Goal: Information Seeking & Learning: Learn about a topic

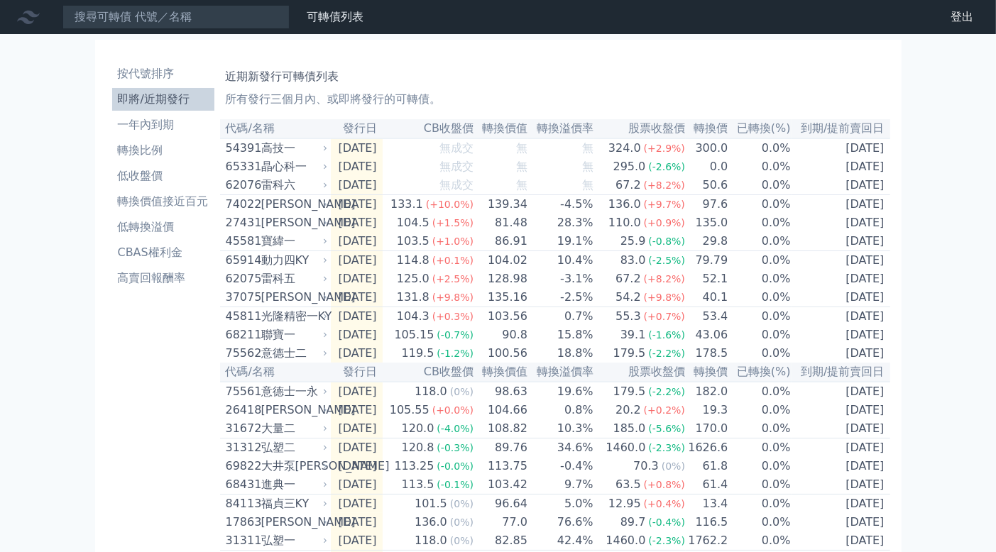
click at [938, 192] on div "可轉債列表 財務數據 可轉債列表 財務數據 登出 登出 按代號排序 即將/近期發行 一年內到期 轉換比例 低收盤價 轉換價值接近百元 低轉換溢價" at bounding box center [498, 492] width 996 height 985
click at [315, 150] on div "高技一" at bounding box center [293, 148] width 64 height 17
click at [446, 157] on td "無成交" at bounding box center [429, 147] width 92 height 19
click at [514, 170] on td "無" at bounding box center [501, 167] width 54 height 18
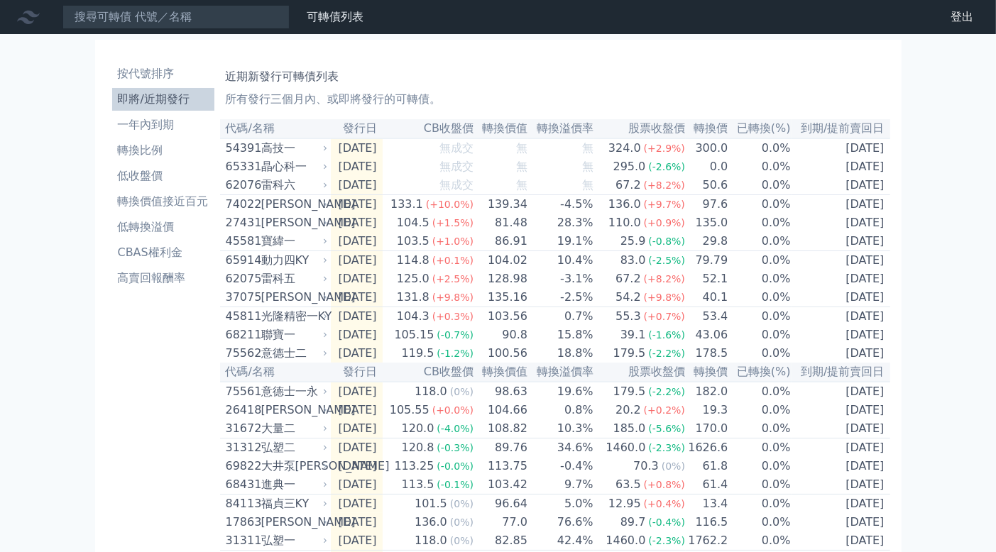
click at [324, 185] on icon at bounding box center [325, 185] width 9 height 9
click at [273, 145] on div "高技一" at bounding box center [293, 148] width 64 height 17
click at [310, 154] on div "高技一" at bounding box center [293, 148] width 64 height 17
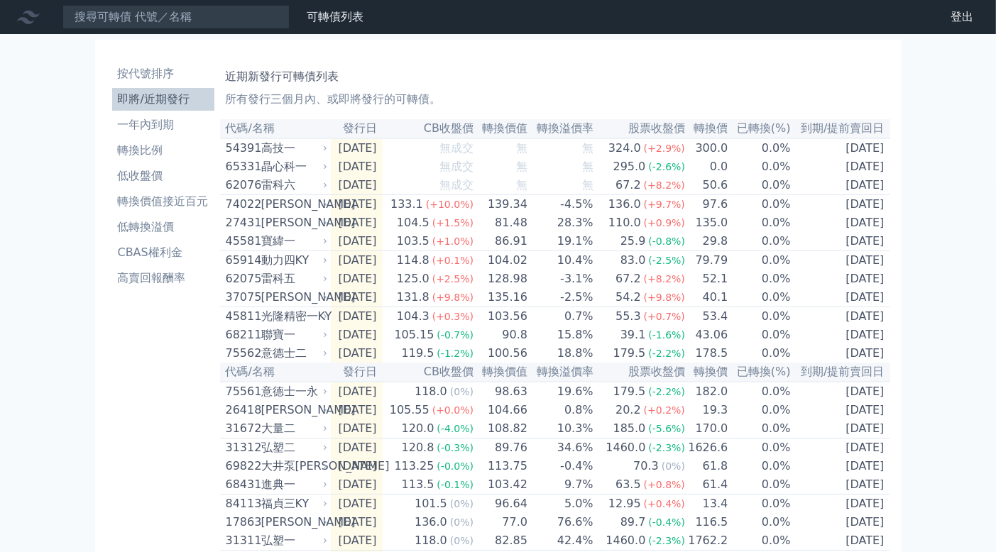
click at [351, 147] on td "2025-09-09" at bounding box center [357, 147] width 52 height 19
click at [677, 154] on span "(+2.9%)" at bounding box center [664, 148] width 41 height 11
click at [160, 127] on li "一年內到期" at bounding box center [163, 124] width 102 height 17
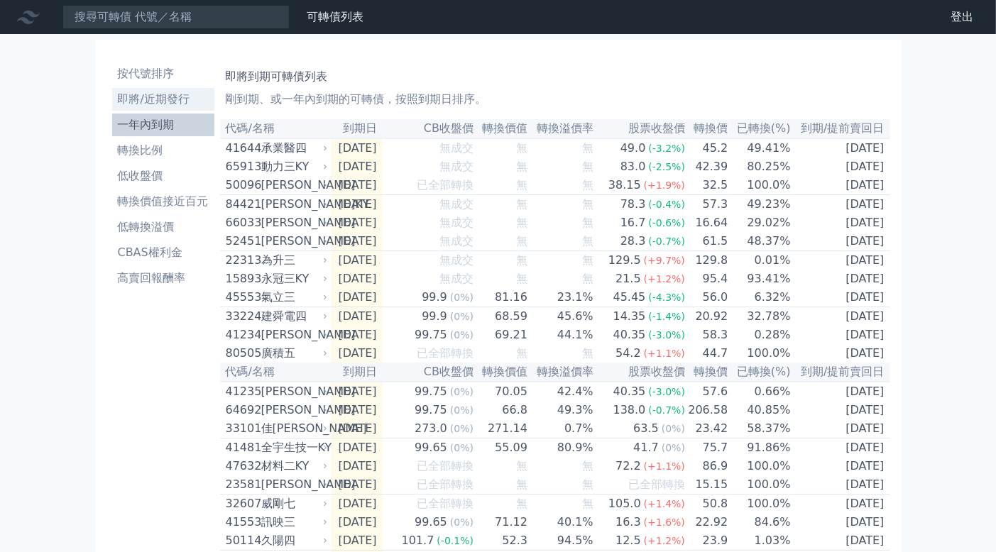
click at [163, 102] on li "即將/近期發行" at bounding box center [163, 99] width 102 height 17
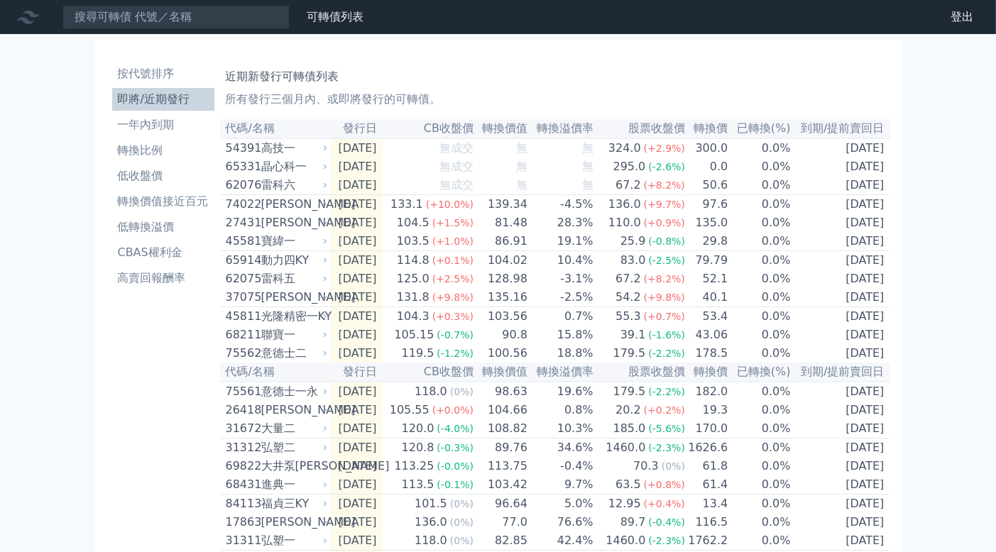
click at [324, 209] on icon at bounding box center [325, 204] width 9 height 9
click at [321, 228] on div "山富一" at bounding box center [293, 222] width 64 height 17
click at [307, 231] on div "山富一" at bounding box center [293, 222] width 64 height 17
click at [307, 231] on div "[PERSON_NAME]" at bounding box center [293, 222] width 64 height 17
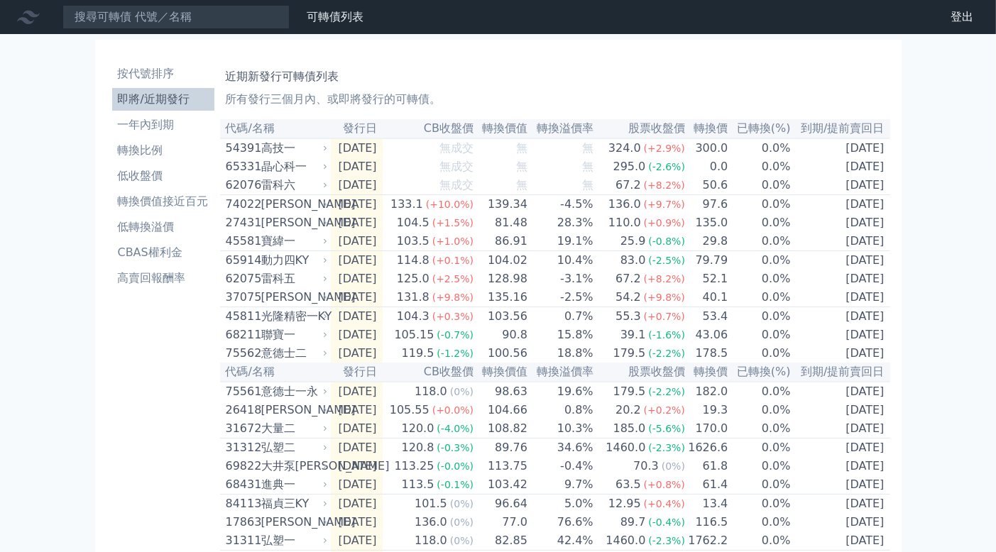
click at [383, 226] on td "[DATE]" at bounding box center [357, 223] width 52 height 18
click at [383, 225] on td "[DATE]" at bounding box center [357, 223] width 52 height 18
click at [418, 225] on div "104.5" at bounding box center [413, 222] width 38 height 17
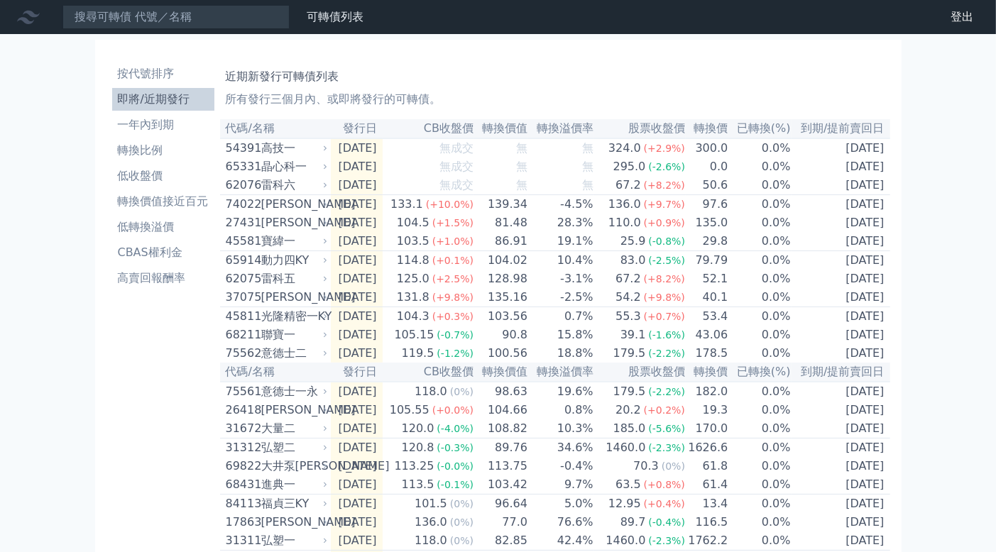
click at [410, 240] on td "103.5 (+1.0%)" at bounding box center [429, 241] width 92 height 19
click at [418, 231] on div "104.5" at bounding box center [413, 222] width 38 height 17
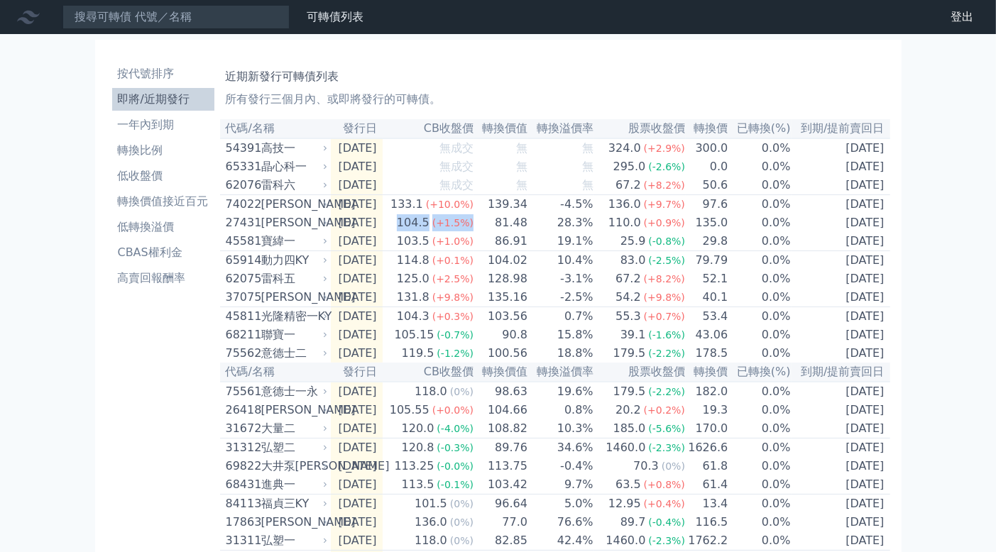
click at [418, 231] on div "104.5" at bounding box center [413, 222] width 38 height 17
click at [383, 232] on td "[DATE]" at bounding box center [357, 223] width 52 height 18
drag, startPoint x: 392, startPoint y: 233, endPoint x: 410, endPoint y: 229, distance: 17.4
click at [383, 231] on td "[DATE]" at bounding box center [357, 223] width 52 height 18
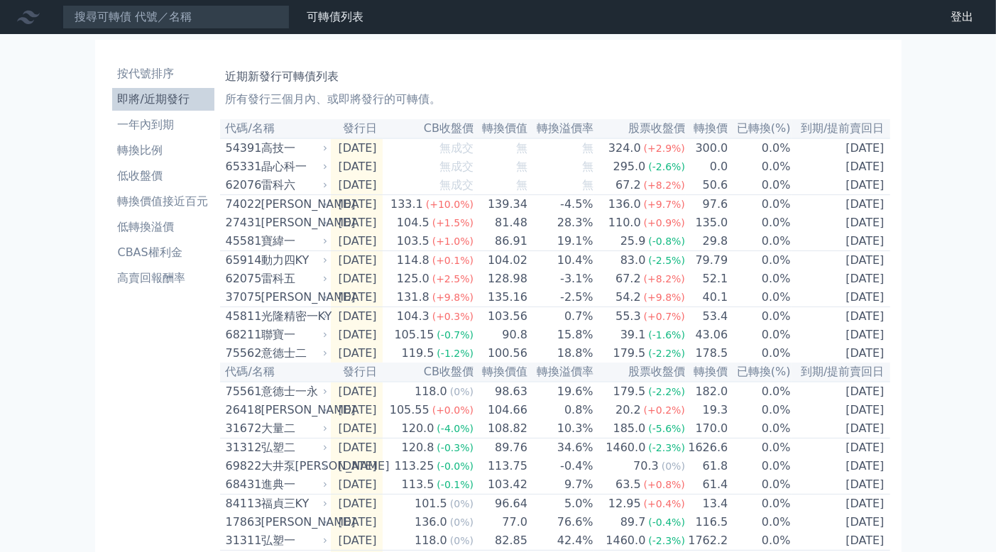
click at [428, 225] on div "104.5" at bounding box center [413, 222] width 38 height 17
click at [271, 229] on div "[PERSON_NAME]" at bounding box center [293, 222] width 64 height 17
click at [323, 227] on icon at bounding box center [325, 223] width 9 height 9
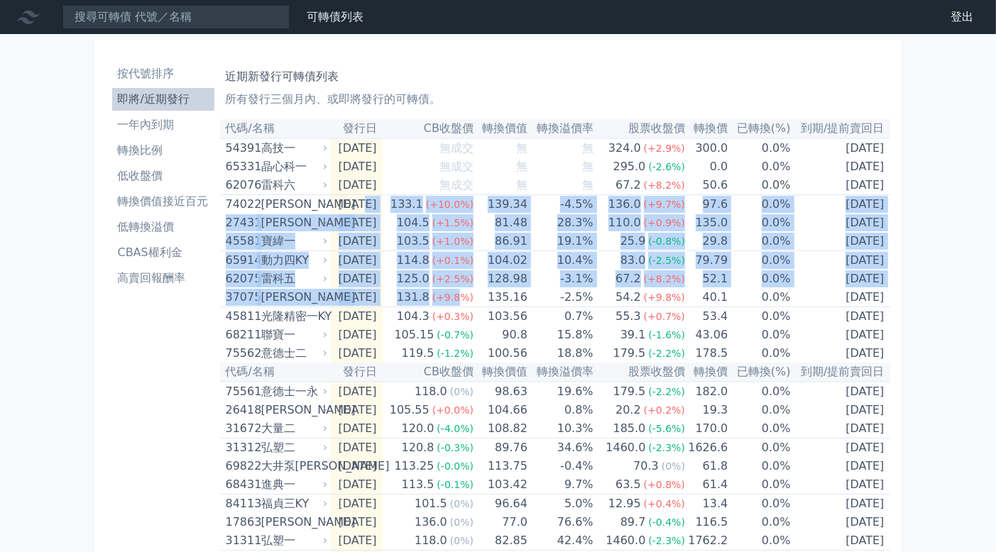
drag, startPoint x: 367, startPoint y: 208, endPoint x: 481, endPoint y: 303, distance: 148.7
click at [480, 303] on table "代碼/名稱 發行日 CB收盤價 轉換價值 轉換溢價率 股票收盤價 轉換價 已轉換(%) 到期/提前賣回日 54391 高技一 2025-09-09 無成交 無…" at bounding box center [555, 540] width 670 height 843
click at [473, 303] on div "(+9.8%)" at bounding box center [452, 297] width 41 height 17
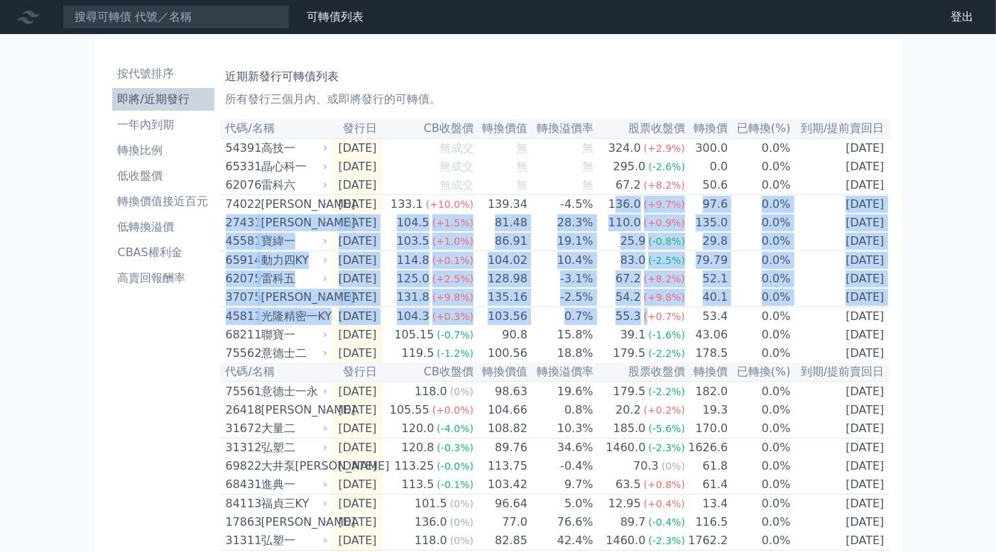
drag, startPoint x: 625, startPoint y: 203, endPoint x: 659, endPoint y: 338, distance: 138.9
click at [659, 338] on table "代碼/名稱 發行日 CB收盤價 轉換價值 轉換溢價率 股票收盤價 轉換價 已轉換(%) 到期/提前賣回日 54391 高技一 2025-09-09 無成交 無…" at bounding box center [555, 540] width 670 height 843
click at [659, 325] on div "(+0.7%)" at bounding box center [664, 316] width 41 height 17
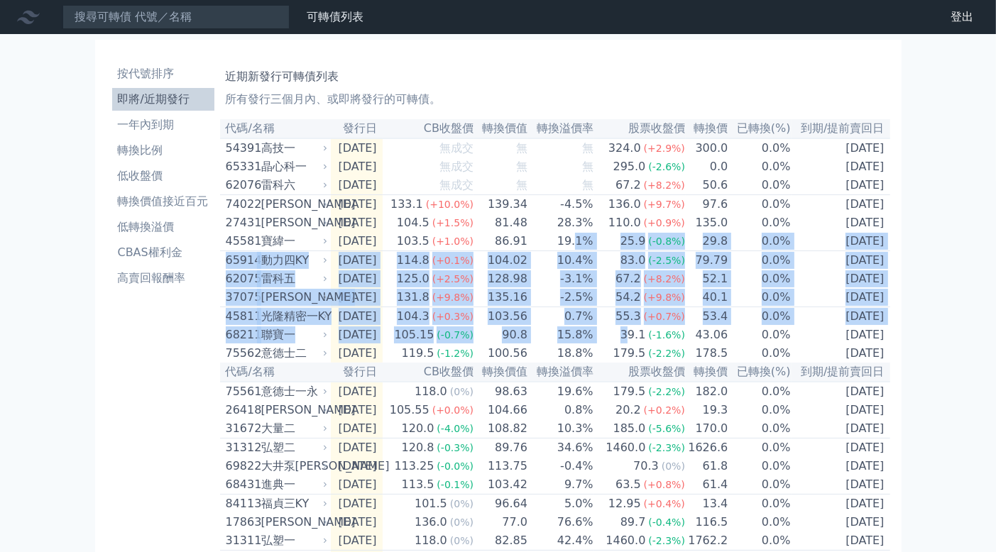
drag, startPoint x: 590, startPoint y: 251, endPoint x: 634, endPoint y: 353, distance: 111.9
click at [634, 353] on table "代碼/名稱 發行日 CB收盤價 轉換價值 轉換溢價率 股票收盤價 轉換價 已轉換(%) 到期/提前賣回日 54391 高技一 2025-09-09 無成交 無…" at bounding box center [555, 540] width 670 height 843
click at [634, 344] on div "39.1" at bounding box center [632, 334] width 31 height 17
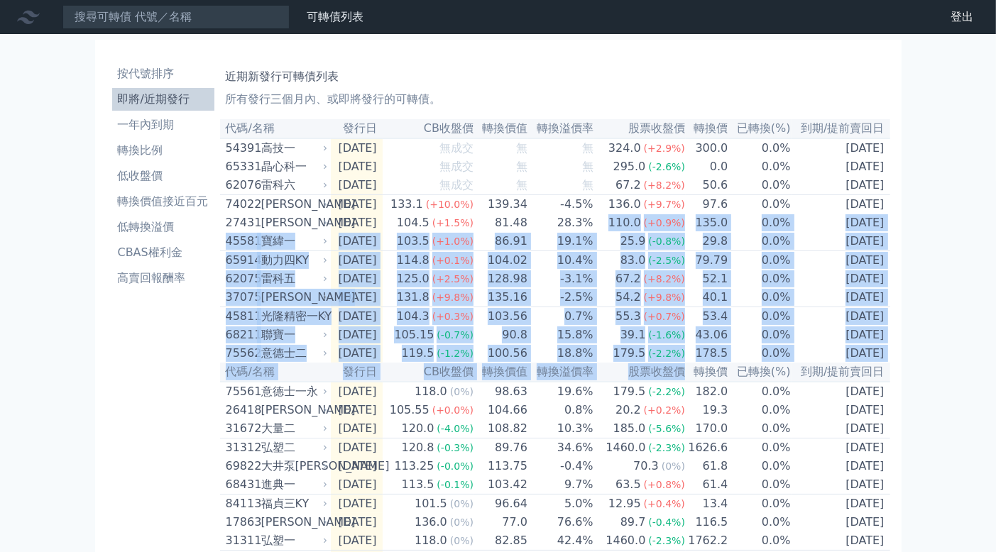
drag, startPoint x: 605, startPoint y: 233, endPoint x: 684, endPoint y: 390, distance: 174.9
click at [684, 392] on table "代碼/名稱 發行日 CB收盤價 轉換價值 轉換溢價率 股票收盤價 轉換價 已轉換(%) 到期/提前賣回日 54391 高技一 2025-09-09 無成交 無…" at bounding box center [555, 540] width 670 height 843
click at [684, 382] on th "股票收盤價" at bounding box center [640, 372] width 92 height 19
drag, startPoint x: 886, startPoint y: 370, endPoint x: 221, endPoint y: 144, distance: 701.8
click at [221, 144] on table "代碼/名稱 發行日 CB收盤價 轉換價值 轉換溢價率 股票收盤價 轉換價 已轉換(%) 到期/提前賣回日 54391 高技一 2025-09-09 無成交 無…" at bounding box center [555, 540] width 670 height 843
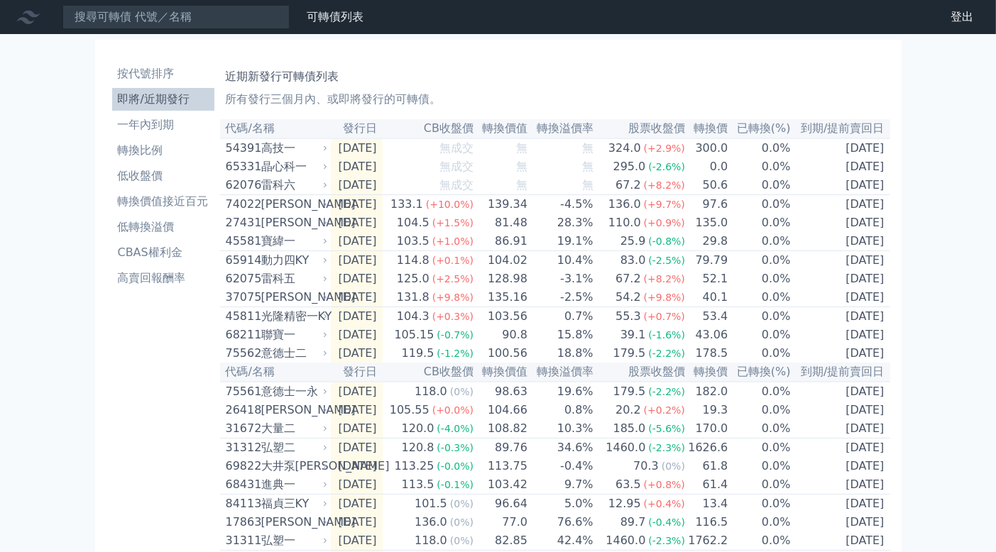
click at [404, 70] on h1 "近期新發行可轉債列表" at bounding box center [555, 76] width 659 height 17
drag, startPoint x: 289, startPoint y: 75, endPoint x: 428, endPoint y: 75, distance: 139.1
click at [428, 75] on h1 "近期新發行可轉債列表" at bounding box center [555, 76] width 659 height 17
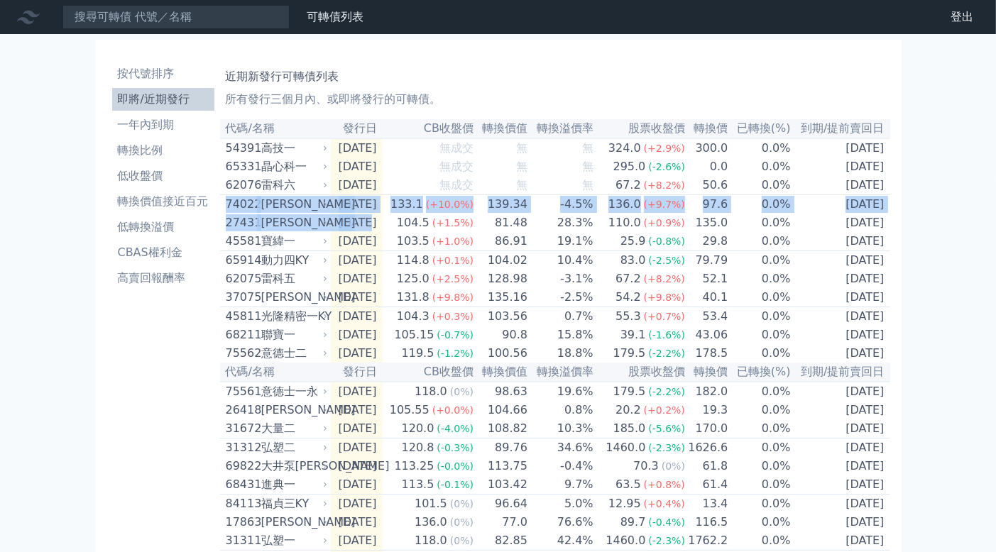
drag, startPoint x: 224, startPoint y: 205, endPoint x: 375, endPoint y: 226, distance: 151.9
click at [375, 226] on table "代碼/名稱 發行日 CB收盤價 轉換價值 轉換溢價率 股票收盤價 轉換價 已轉換(%) 到期/提前賣回日 54391 高技一 2025-09-09 無成交 無…" at bounding box center [555, 540] width 670 height 843
click at [375, 226] on td "[DATE]" at bounding box center [357, 223] width 52 height 18
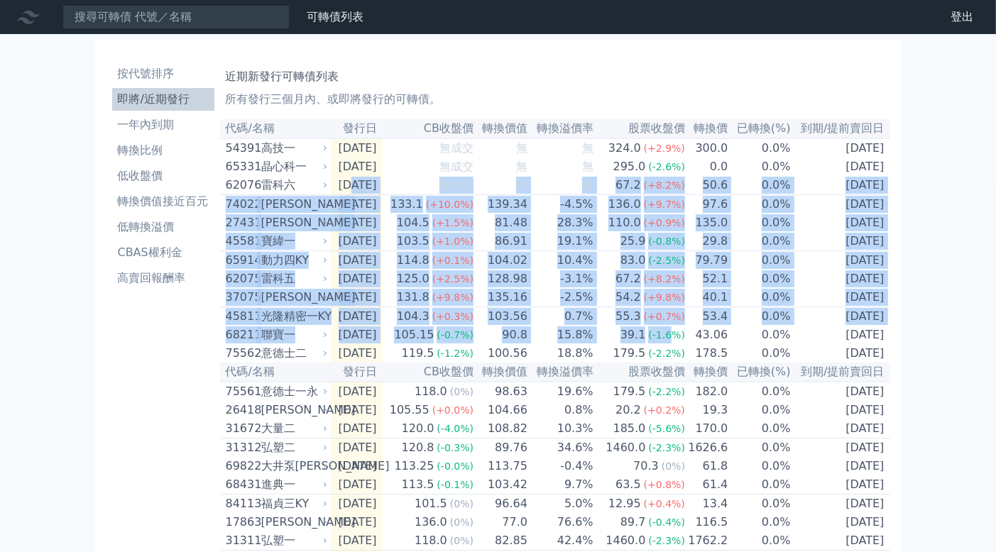
drag, startPoint x: 356, startPoint y: 197, endPoint x: 676, endPoint y: 359, distance: 359.0
click at [676, 359] on table "代碼/名稱 發行日 CB收盤價 轉換價值 轉換溢價率 股票收盤價 轉換價 已轉換(%) 到期/提前賣回日 54391 高技一 2025-09-09 無成交 無…" at bounding box center [555, 540] width 670 height 843
click at [676, 344] on div "(-1.6%)" at bounding box center [666, 334] width 37 height 17
drag, startPoint x: 884, startPoint y: 148, endPoint x: 875, endPoint y: 367, distance: 219.5
click at [875, 367] on table "代碼/名稱 發行日 CB收盤價 轉換價值 轉換溢價率 股票收盤價 轉換價 已轉換(%) 到期/提前賣回日 54391 高技一 2025-09-09 無成交 無…" at bounding box center [555, 540] width 670 height 843
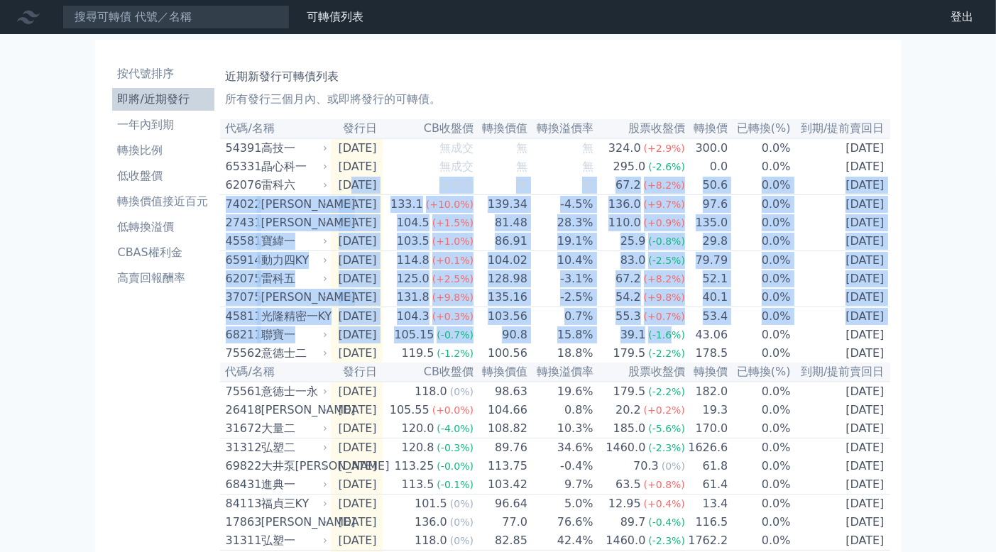
click at [875, 363] on td "[DATE]" at bounding box center [840, 353] width 99 height 18
drag, startPoint x: 883, startPoint y: 370, endPoint x: 387, endPoint y: 160, distance: 539.0
click at [387, 160] on table "代碼/名稱 發行日 CB收盤價 轉換價值 轉換溢價率 股票收盤價 轉換價 已轉換(%) 到期/提前賣回日 54391 高技一 2025-09-09 無成交 無…" at bounding box center [555, 540] width 670 height 843
click at [383, 160] on td "[DATE]" at bounding box center [357, 167] width 52 height 18
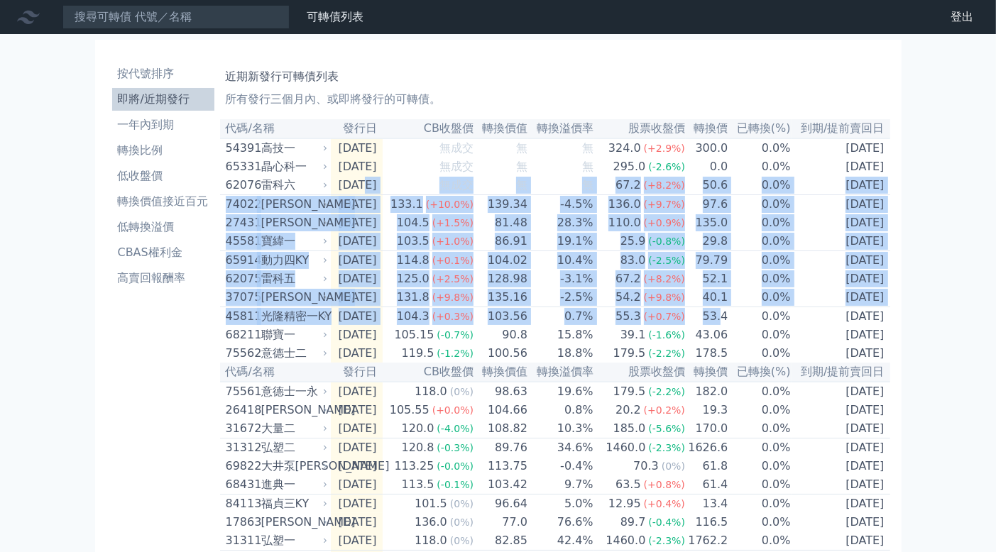
drag, startPoint x: 363, startPoint y: 185, endPoint x: 724, endPoint y: 339, distance: 392.3
click at [724, 339] on table "代碼/名稱 發行日 CB收盤價 轉換價值 轉換溢價率 股票收盤價 轉換價 已轉換(%) 到期/提前賣回日 54391 高技一 2025-09-09 無成交 無…" at bounding box center [555, 540] width 670 height 843
click at [724, 326] on td "53.4" at bounding box center [707, 316] width 43 height 19
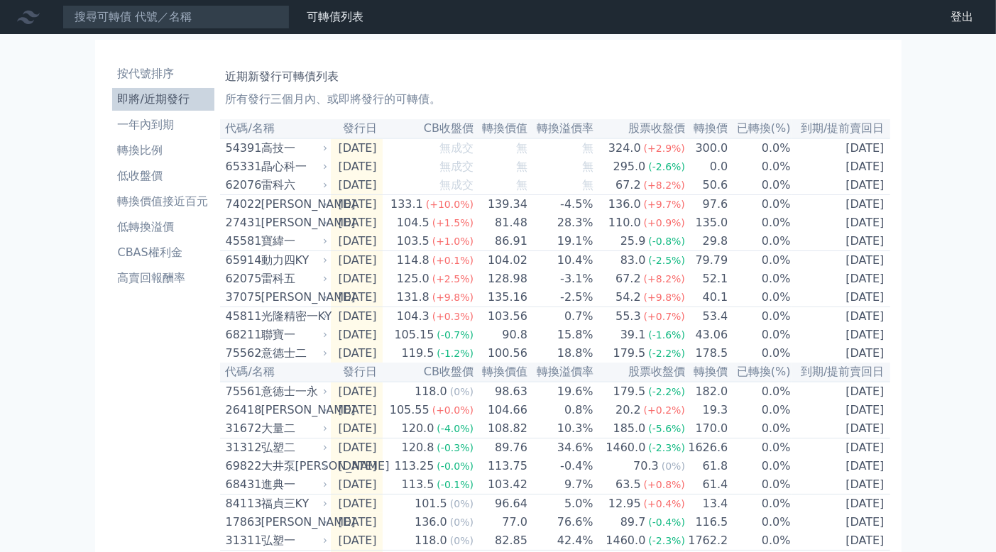
click at [473, 246] on span "(+1.0%)" at bounding box center [452, 241] width 41 height 11
drag, startPoint x: 565, startPoint y: 133, endPoint x: 805, endPoint y: 139, distance: 240.0
click at [804, 139] on table "代碼/名稱 發行日 CB收盤價 轉換價值 轉換溢價率 股票收盤價 轉換價 已轉換(%) 到期/提前賣回日 54391 高技一 2025-09-09 無成交 無…" at bounding box center [555, 540] width 670 height 843
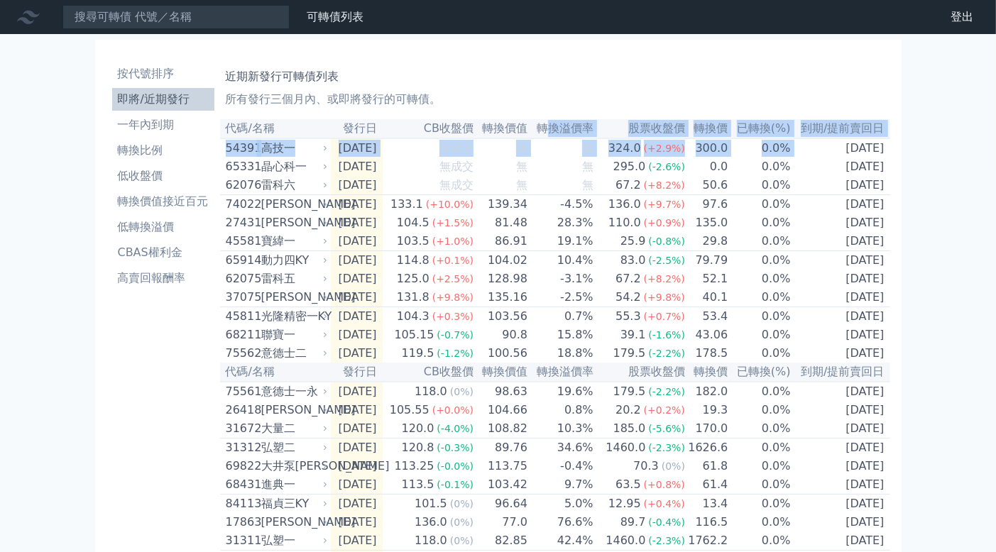
click at [847, 128] on th "到期/提前賣回日" at bounding box center [840, 128] width 99 height 19
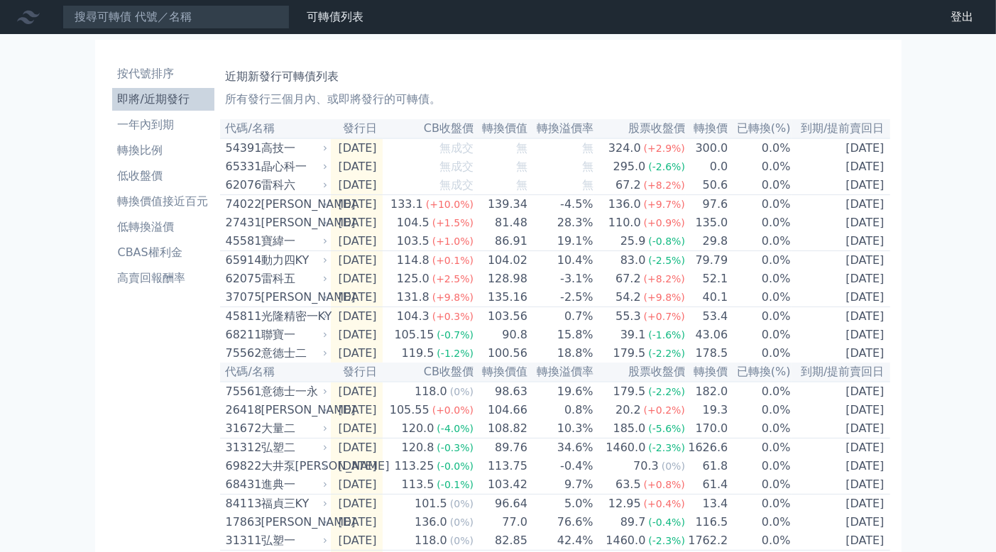
click at [767, 150] on td "0.0%" at bounding box center [759, 147] width 62 height 19
click at [669, 189] on span "(+8.2%)" at bounding box center [664, 185] width 41 height 11
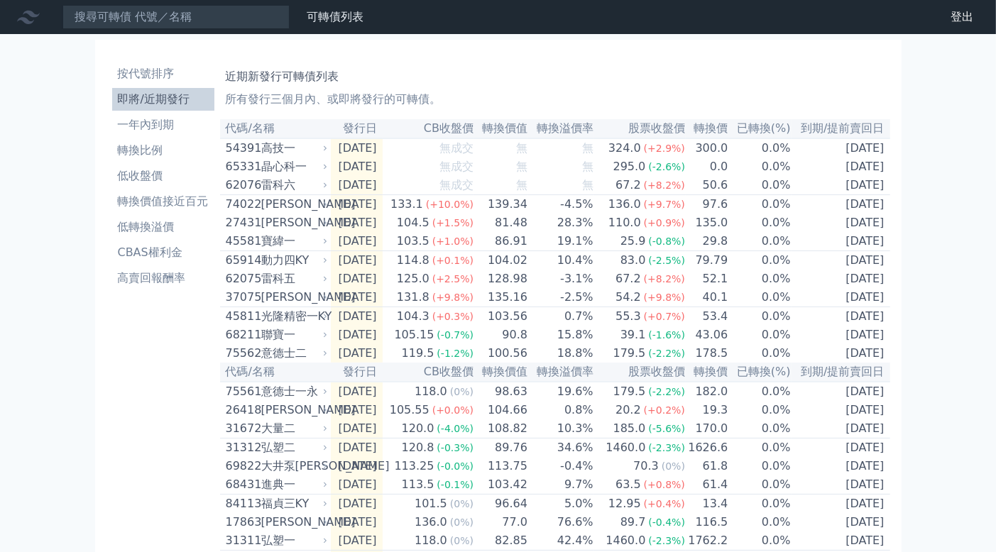
click at [775, 185] on td "0.0%" at bounding box center [759, 185] width 62 height 19
click at [773, 186] on td "0.0%" at bounding box center [759, 185] width 62 height 19
click at [772, 186] on td "0.0%" at bounding box center [759, 185] width 62 height 19
click at [706, 194] on td "50.6" at bounding box center [707, 185] width 43 height 19
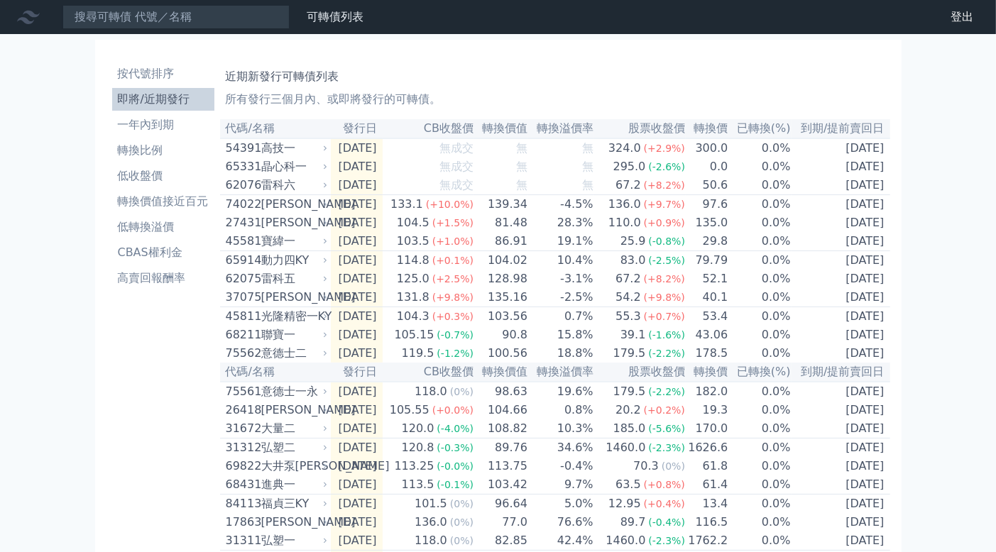
click at [649, 175] on div "295.0" at bounding box center [629, 166] width 38 height 17
click at [669, 165] on span "(-2.6%)" at bounding box center [666, 166] width 37 height 11
click at [647, 165] on div "295.0" at bounding box center [629, 166] width 38 height 17
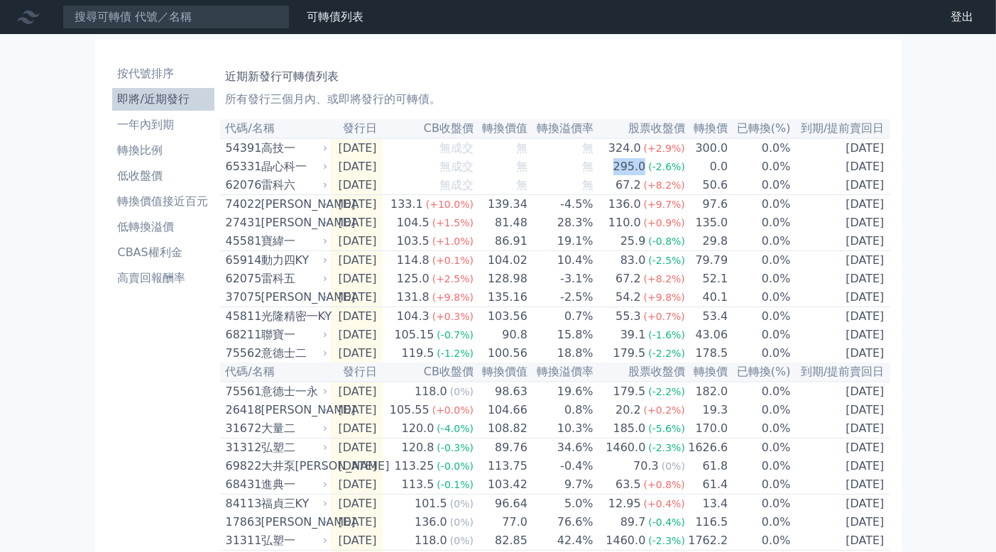
click at [647, 165] on div "295.0" at bounding box center [629, 166] width 38 height 17
drag, startPoint x: 647, startPoint y: 165, endPoint x: 686, endPoint y: 164, distance: 39.0
click at [649, 165] on div "295.0" at bounding box center [629, 166] width 38 height 17
click at [685, 164] on span "(-2.6%)" at bounding box center [666, 166] width 37 height 11
click at [683, 145] on span "(+2.9%)" at bounding box center [664, 148] width 41 height 11
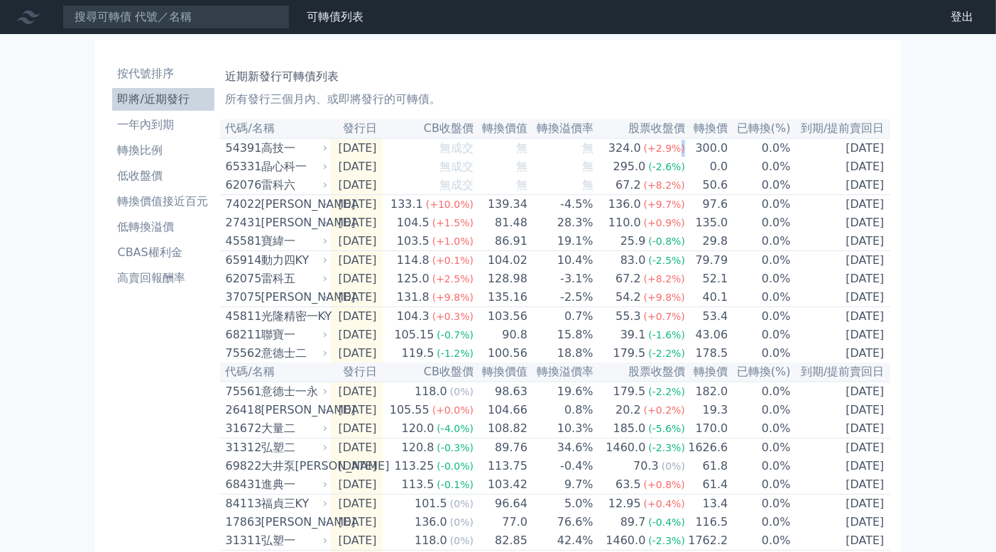
click at [683, 145] on span "(+2.9%)" at bounding box center [664, 148] width 41 height 11
click at [691, 145] on td "300.0" at bounding box center [707, 147] width 43 height 19
click at [172, 18] on input at bounding box center [175, 17] width 227 height 24
